Goal: Check status

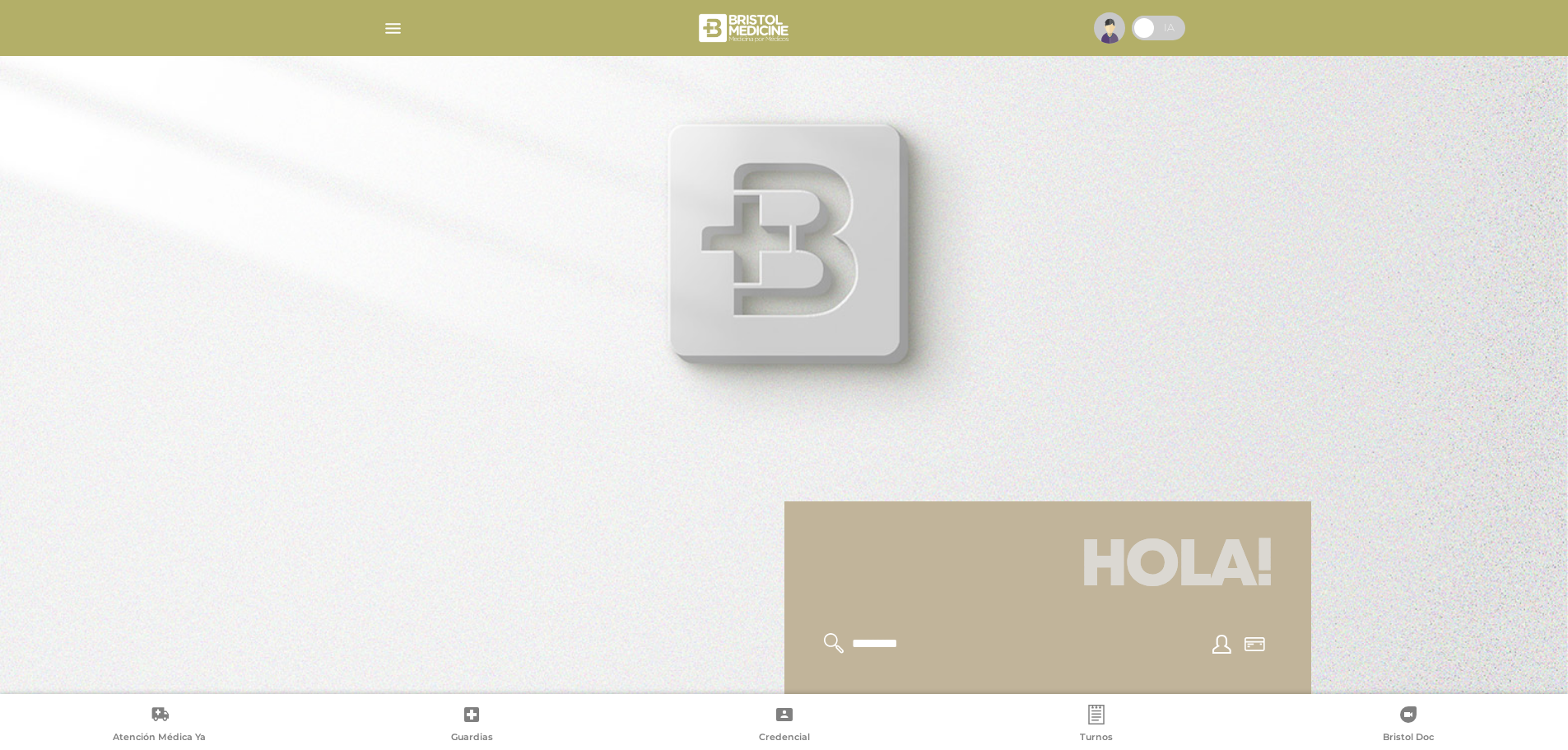
click at [1109, 34] on img at bounding box center [1109, 27] width 31 height 31
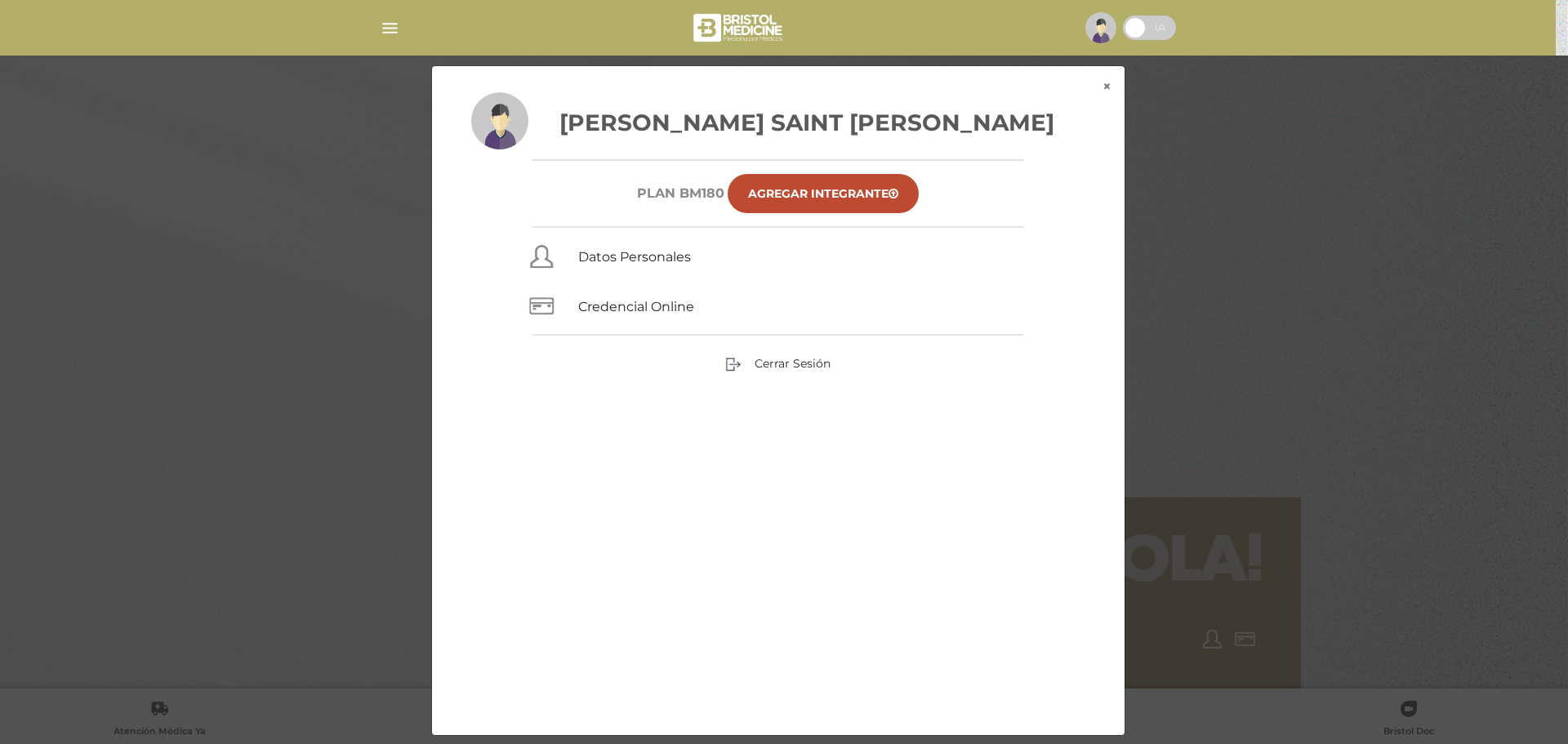
click at [1385, 353] on div "× × [PERSON_NAME] Saint [PERSON_NAME] Plan BM180 Agregar Integrante Datos Perso…" at bounding box center [784, 400] width 1490 height 670
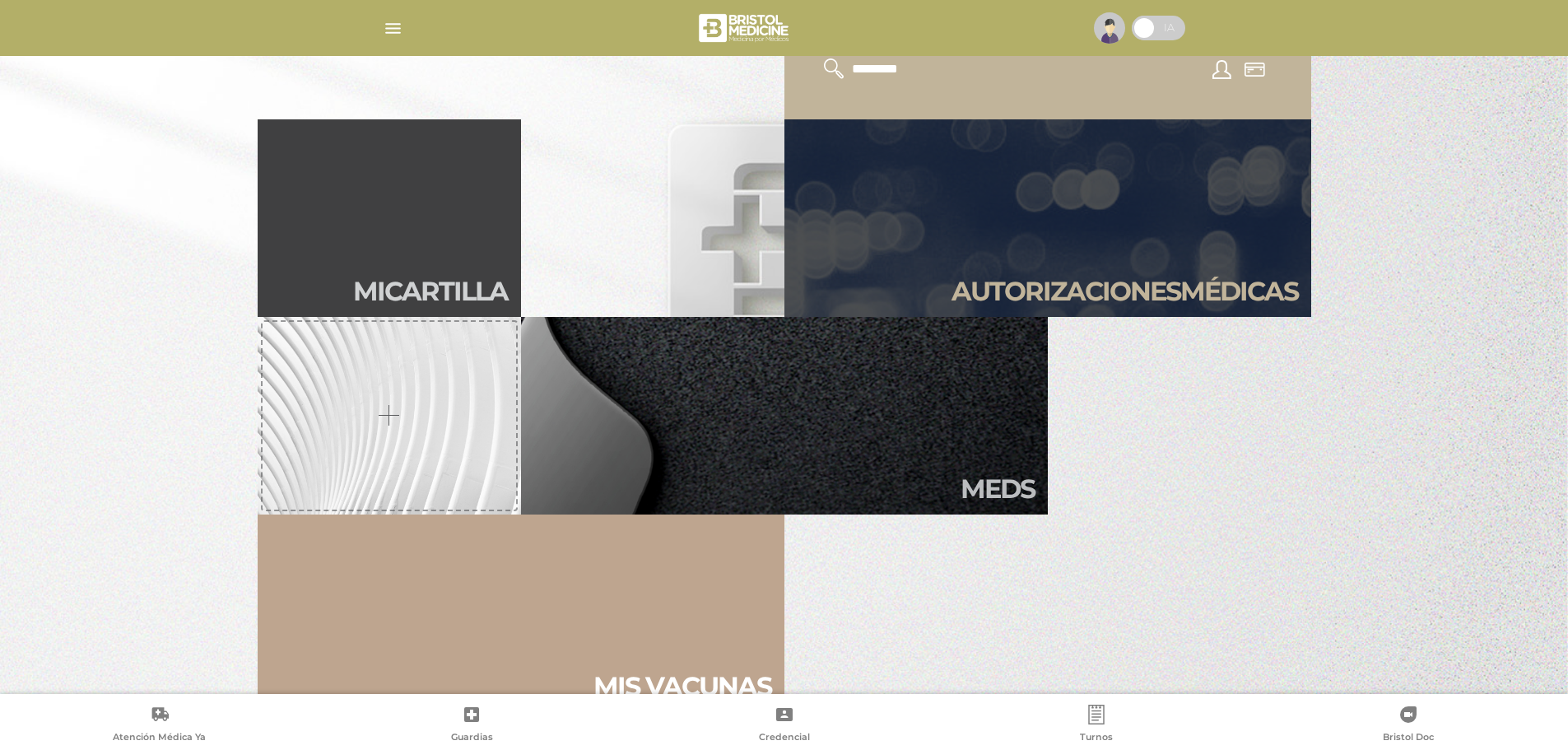
scroll to position [576, 0]
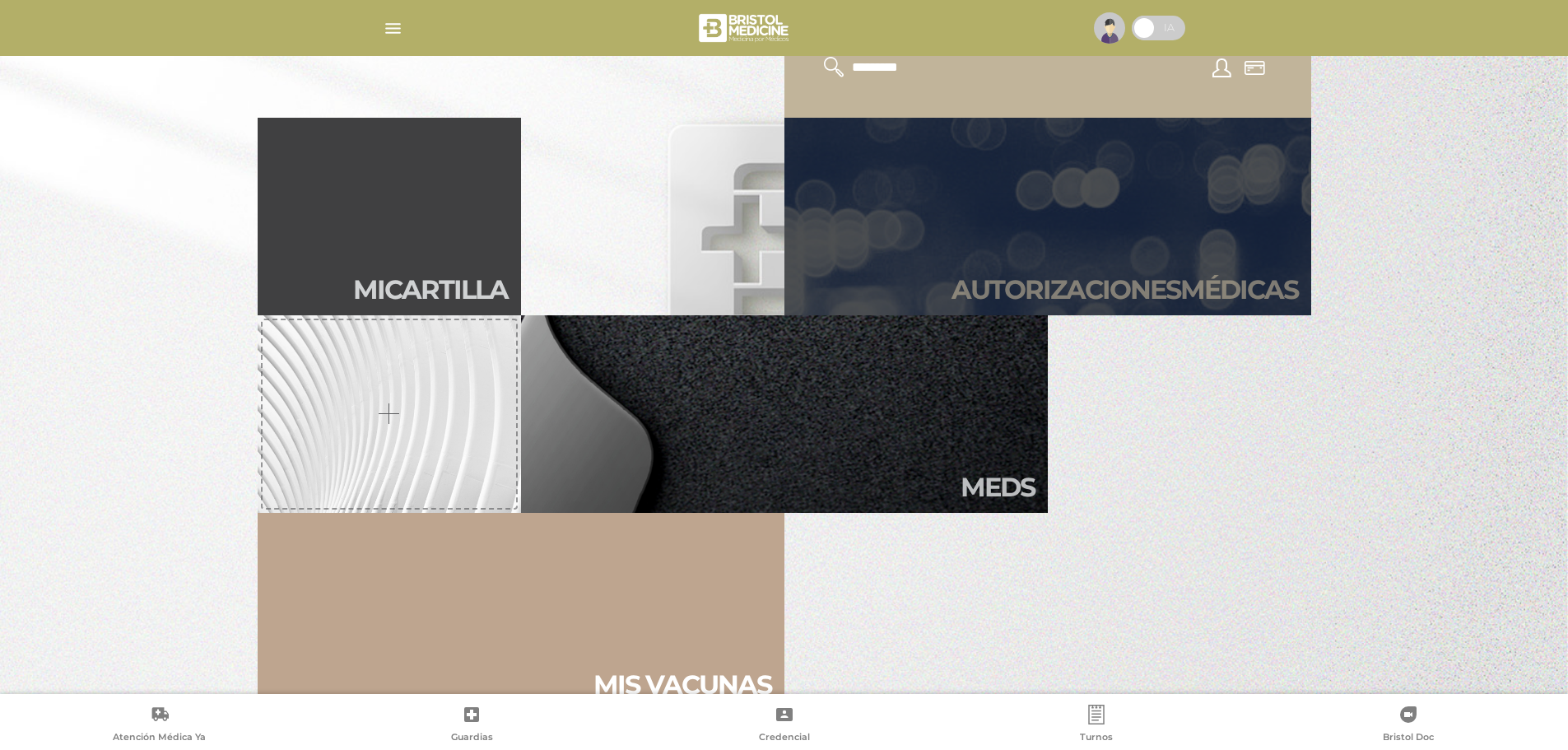
click at [1060, 286] on h2 "Autori zaciones médicas" at bounding box center [1124, 289] width 346 height 31
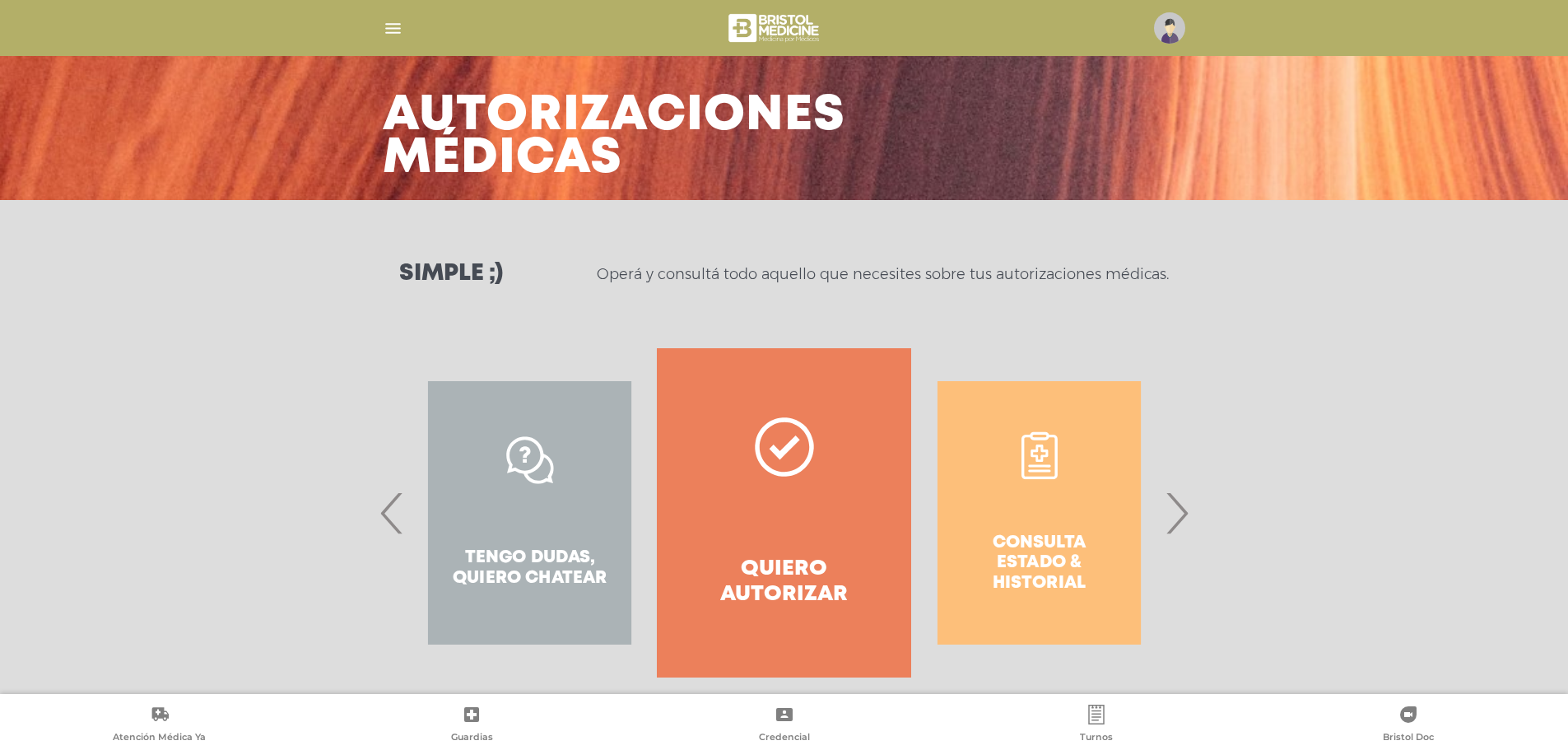
scroll to position [77, 0]
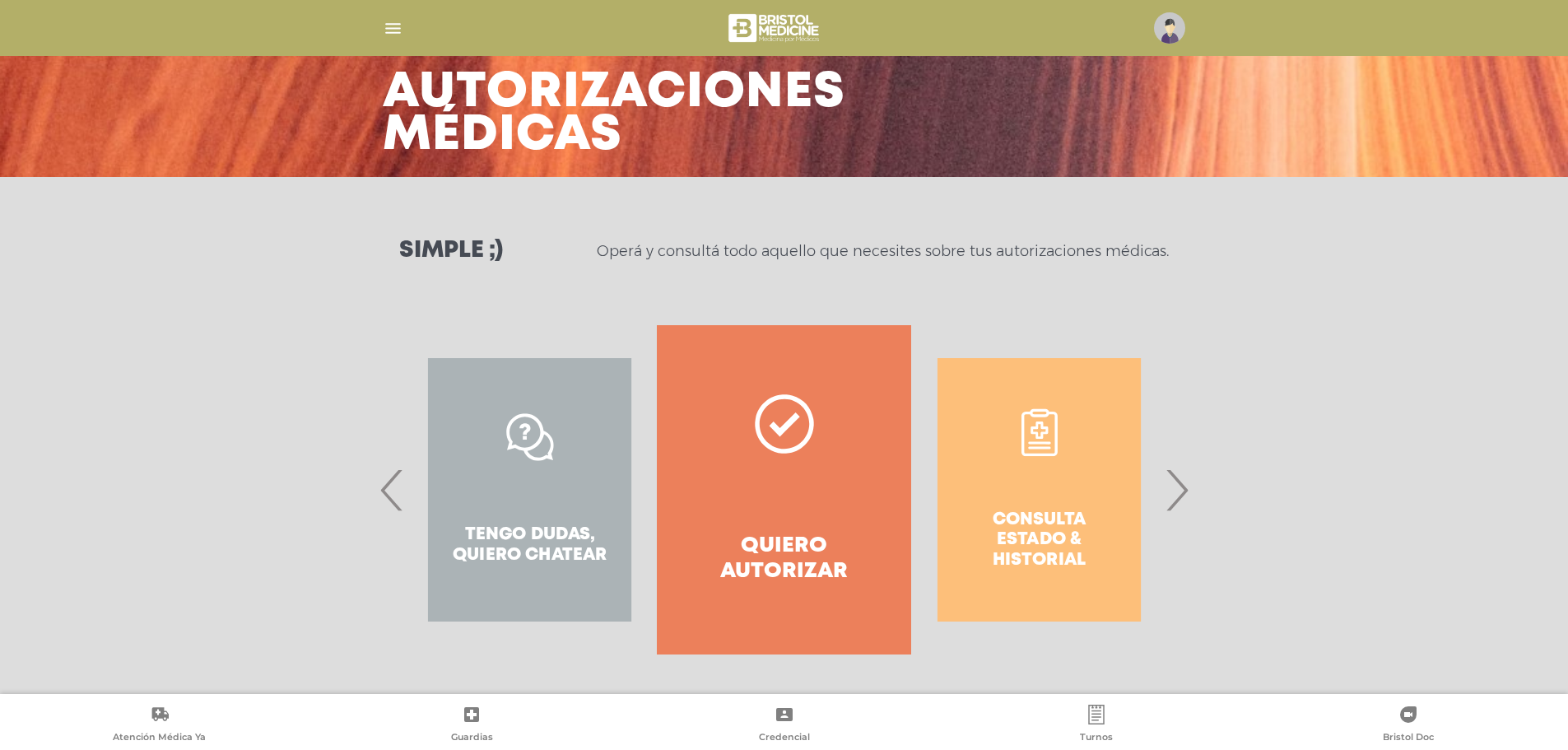
click at [1082, 533] on div "Consulta estado & historial" at bounding box center [1040, 489] width 254 height 329
click at [1044, 526] on div "Consulta estado & historial" at bounding box center [1040, 489] width 254 height 329
click at [1186, 510] on span "›" at bounding box center [1177, 489] width 32 height 89
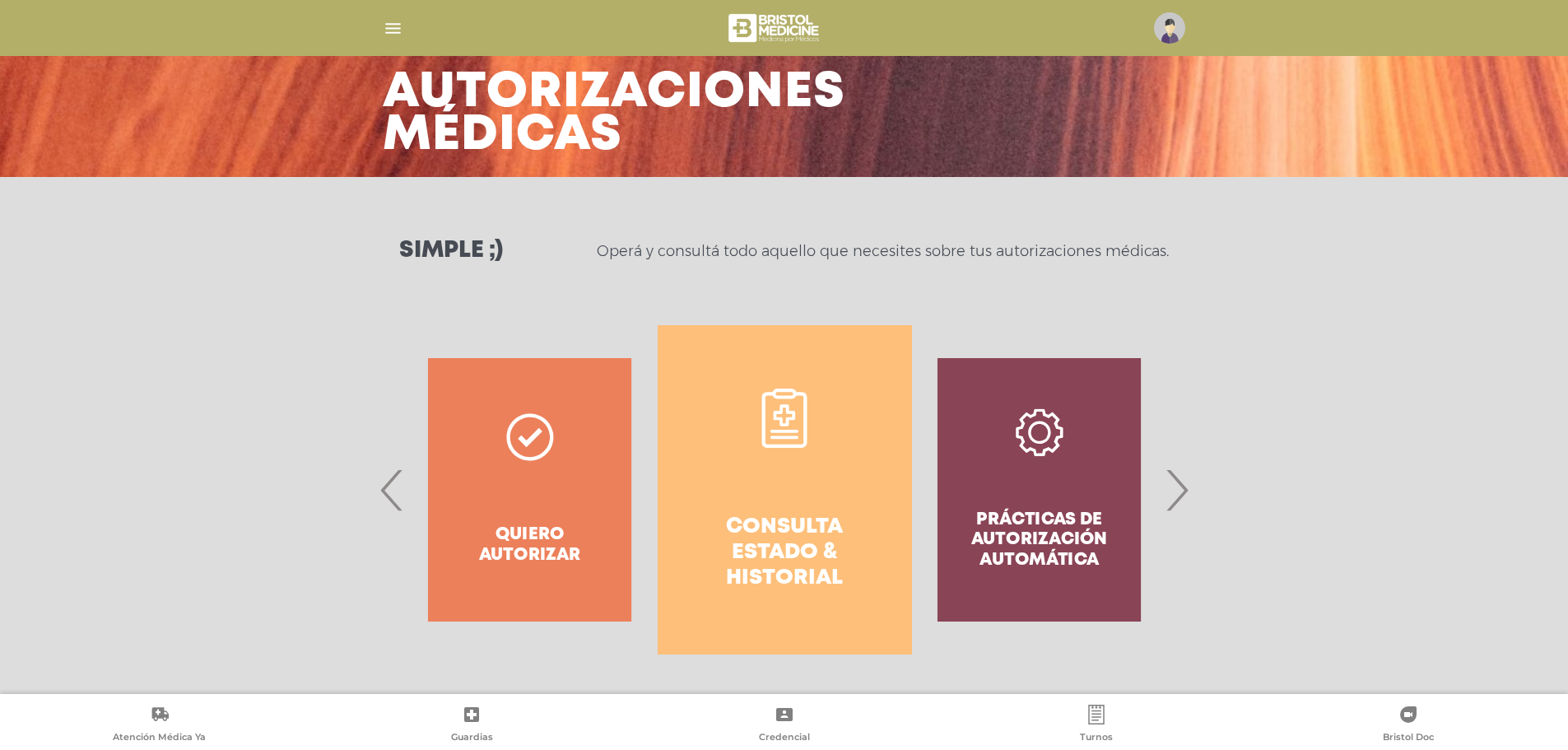
click at [805, 535] on h4 "Consulta estado & historial" at bounding box center [785, 553] width 195 height 78
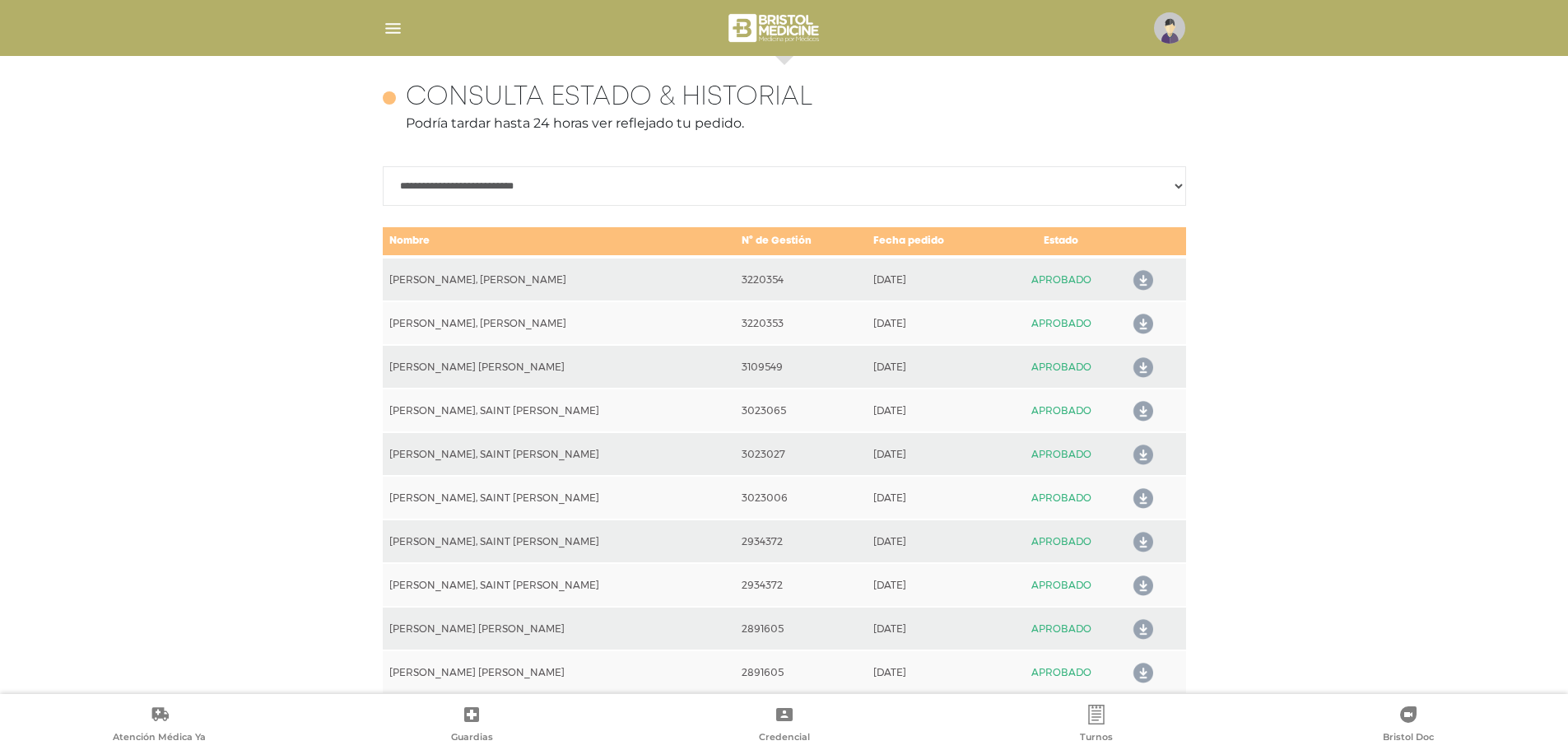
scroll to position [731, 0]
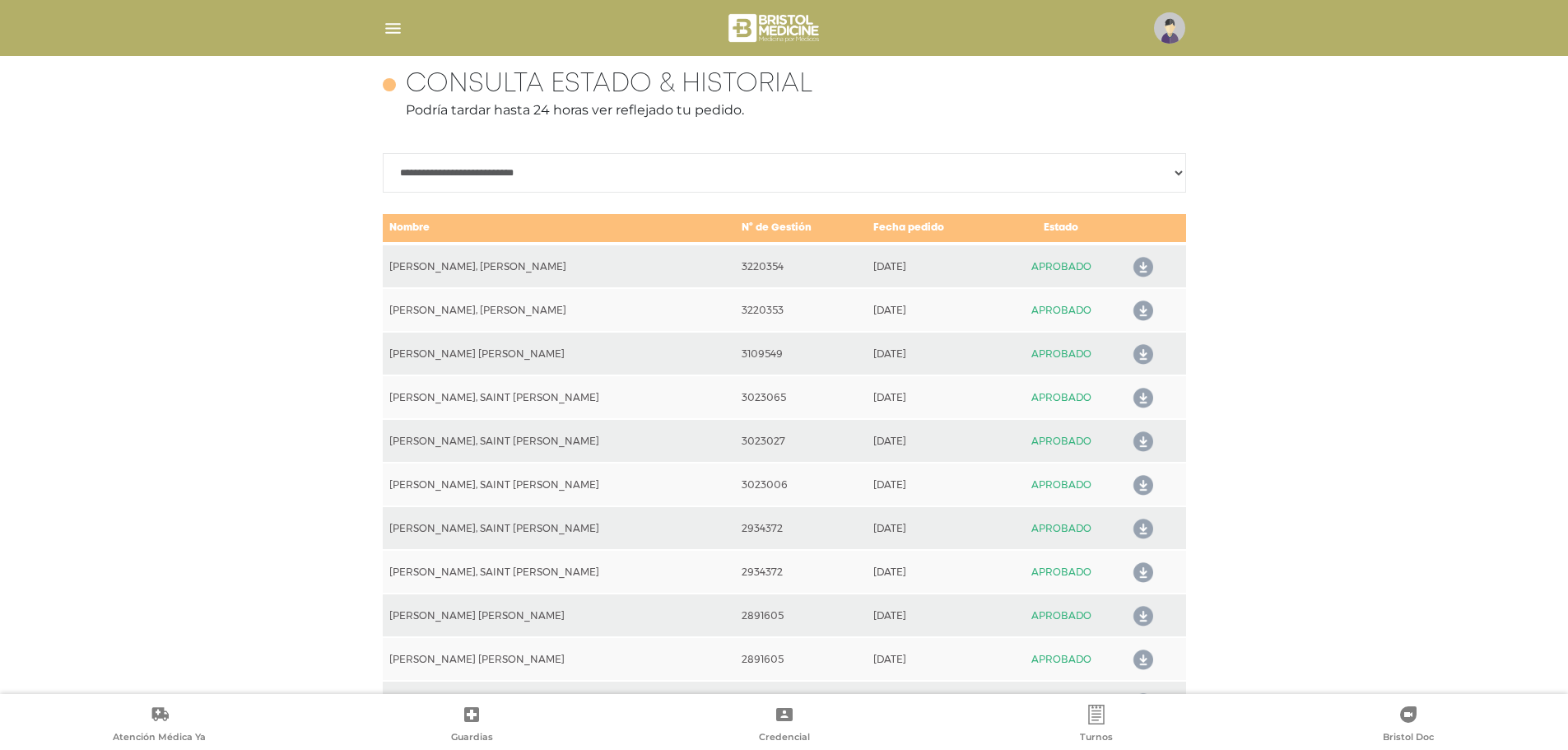
click at [1143, 305] on icon at bounding box center [1140, 311] width 27 height 27
click at [1151, 265] on icon at bounding box center [1140, 267] width 27 height 27
